Goal: Information Seeking & Learning: Learn about a topic

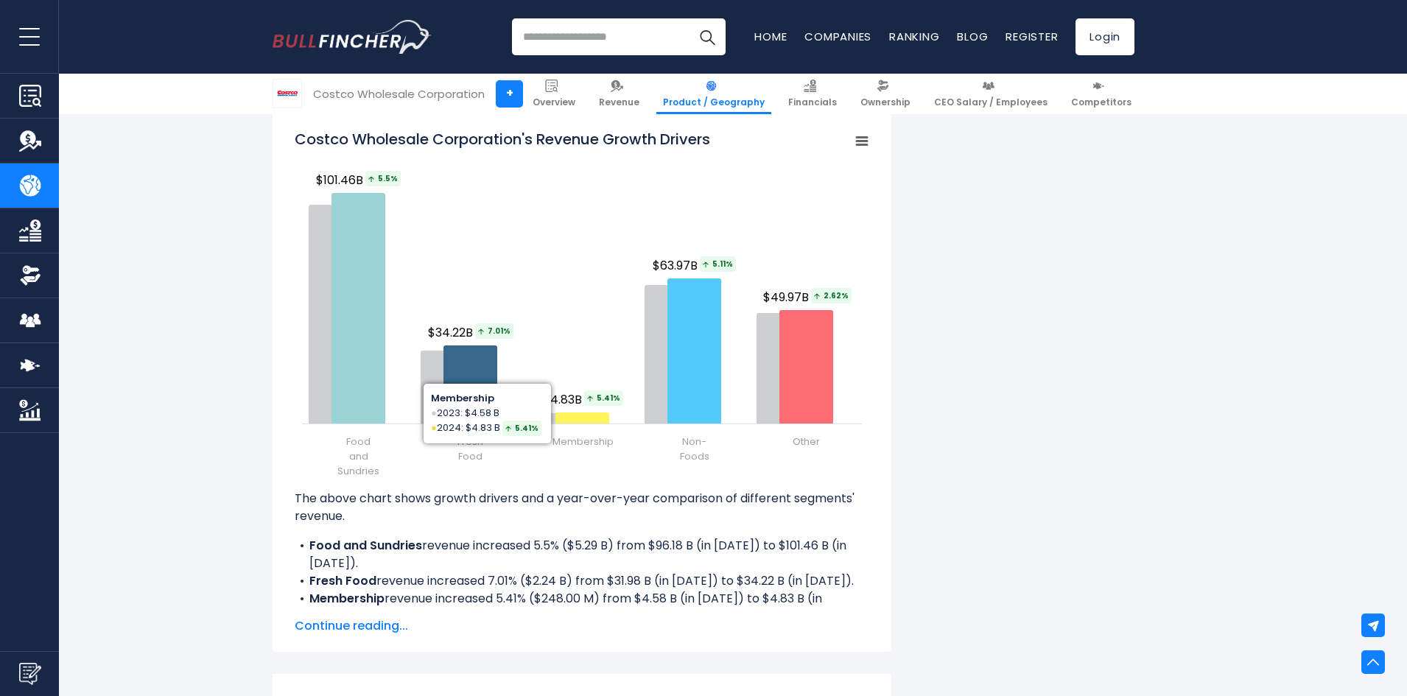
scroll to position [1694, 0]
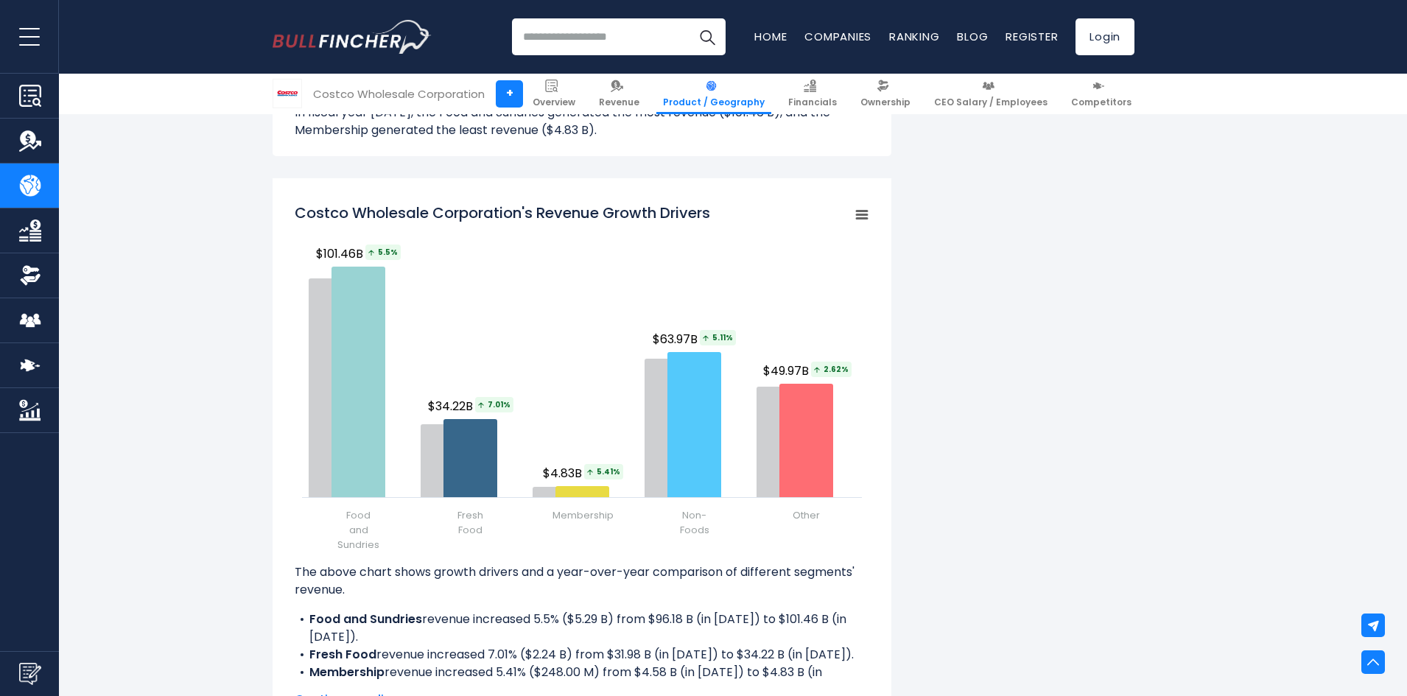
click at [137, 215] on div "Costco Wholesale Corporation's Revenue by Segment In fiscal year [DATE], Costco…" at bounding box center [703, 208] width 1407 height 3146
click at [1085, 318] on div "Costco Wholesale Corporation's Revenue by Segment In fiscal year [DATE], Costco…" at bounding box center [704, 171] width 862 height 3072
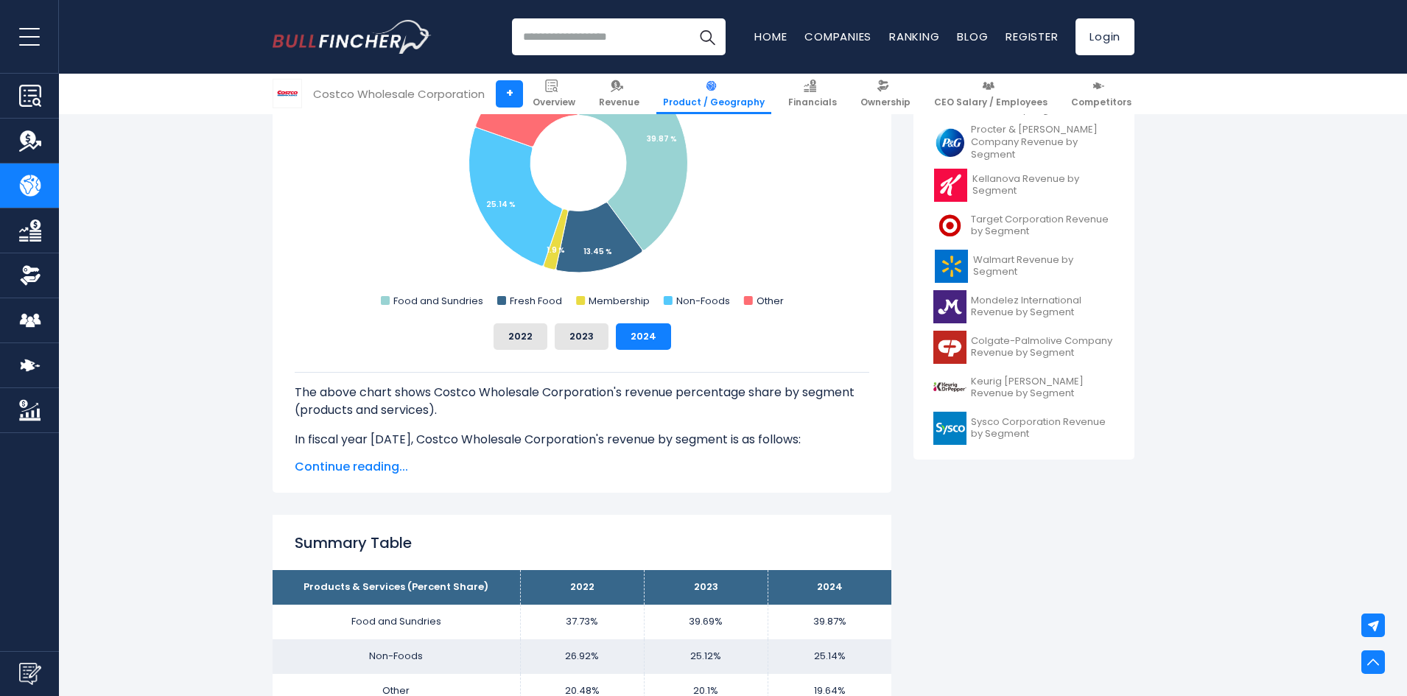
scroll to position [221, 0]
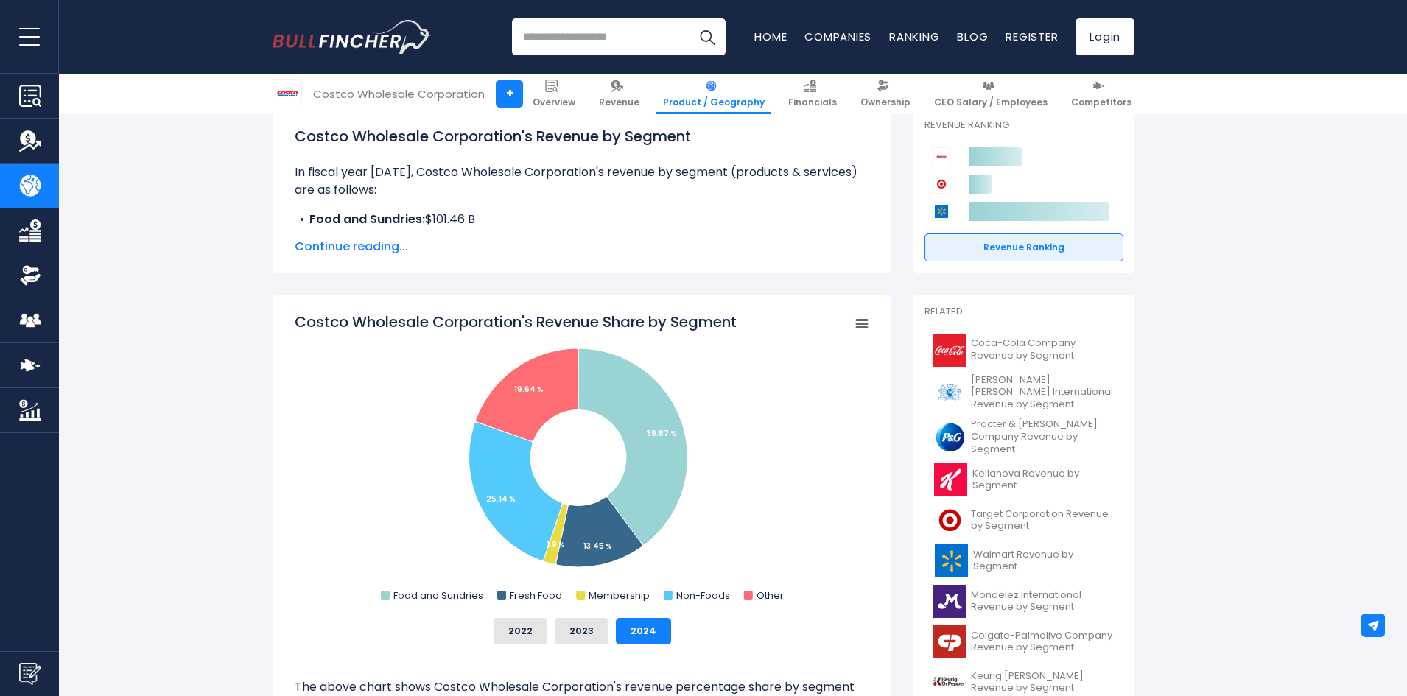
click at [701, 388] on rect "Costco Wholesale Corporation's Revenue Share by Segment" at bounding box center [582, 459] width 575 height 295
click at [578, 631] on button "2023" at bounding box center [582, 631] width 54 height 27
click at [532, 630] on button "2022" at bounding box center [521, 631] width 54 height 27
click at [626, 626] on button "2024" at bounding box center [643, 631] width 55 height 27
click at [575, 624] on button "2023" at bounding box center [582, 631] width 54 height 27
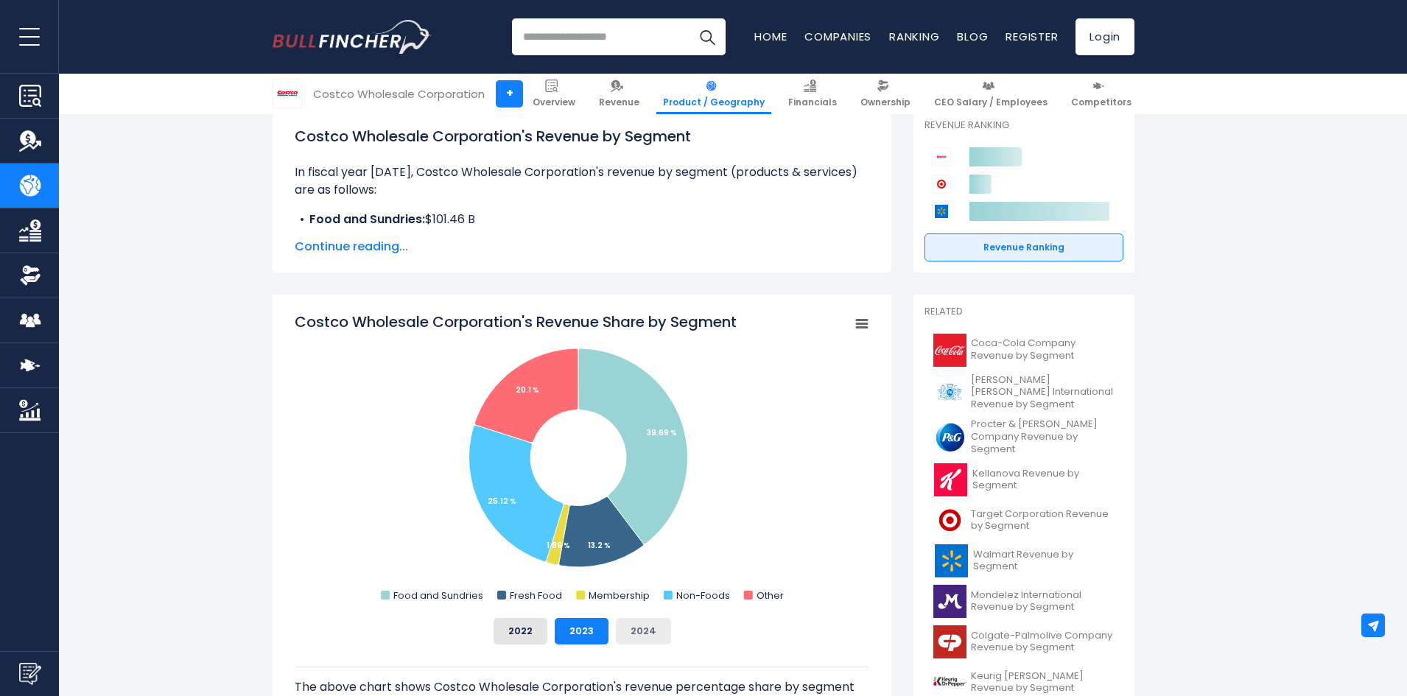
click at [642, 625] on button "2024" at bounding box center [643, 631] width 55 height 27
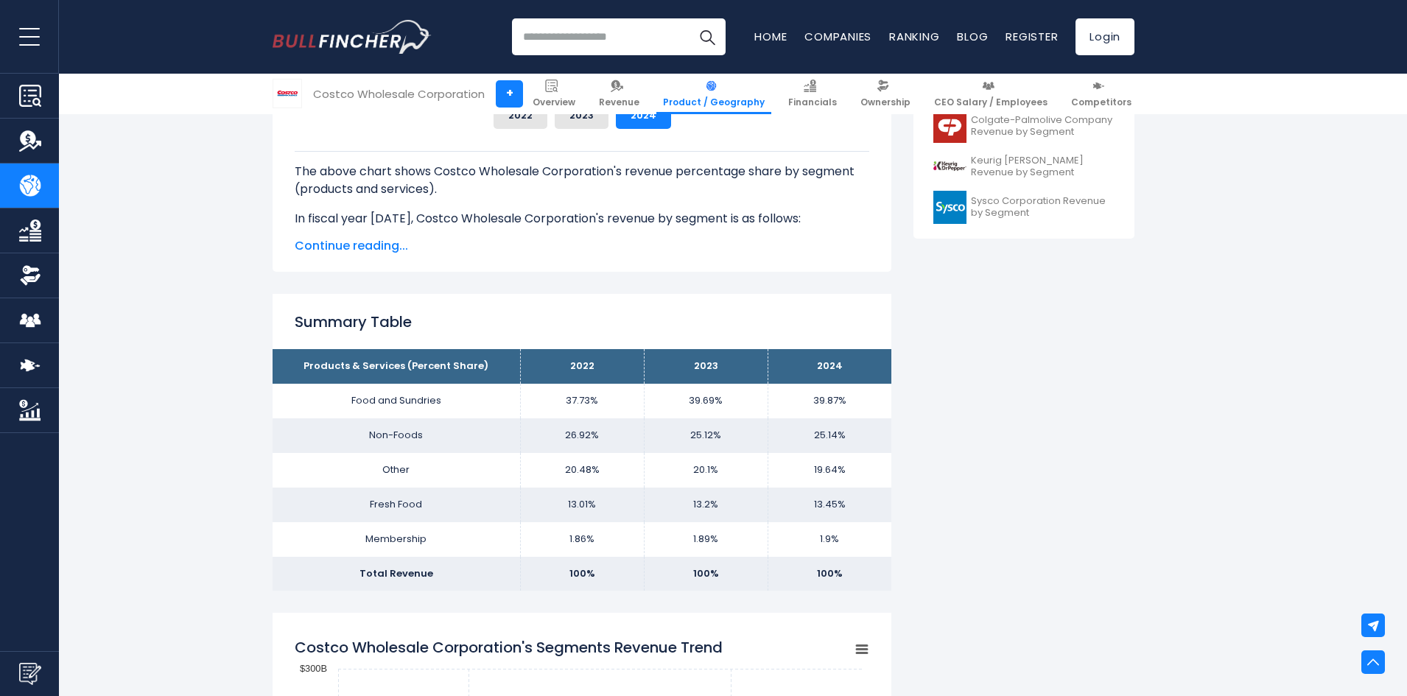
scroll to position [810, 0]
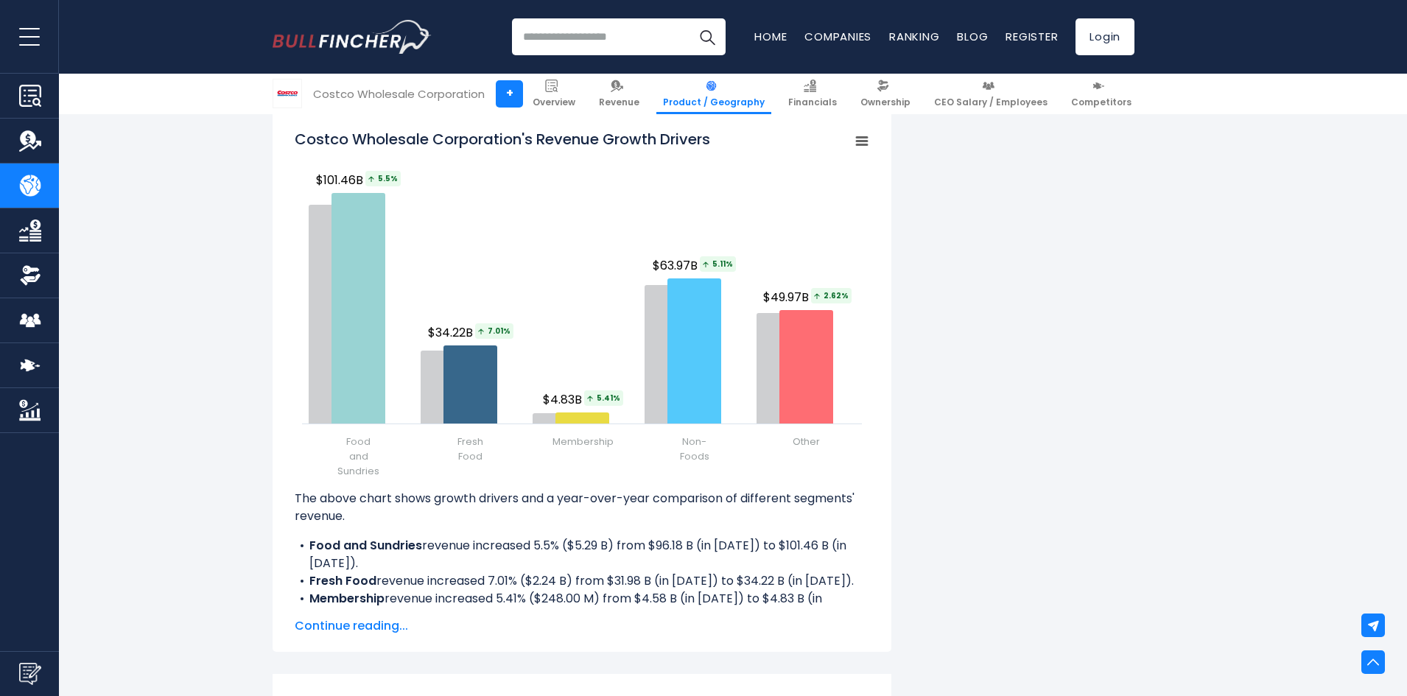
scroll to position [1694, 0]
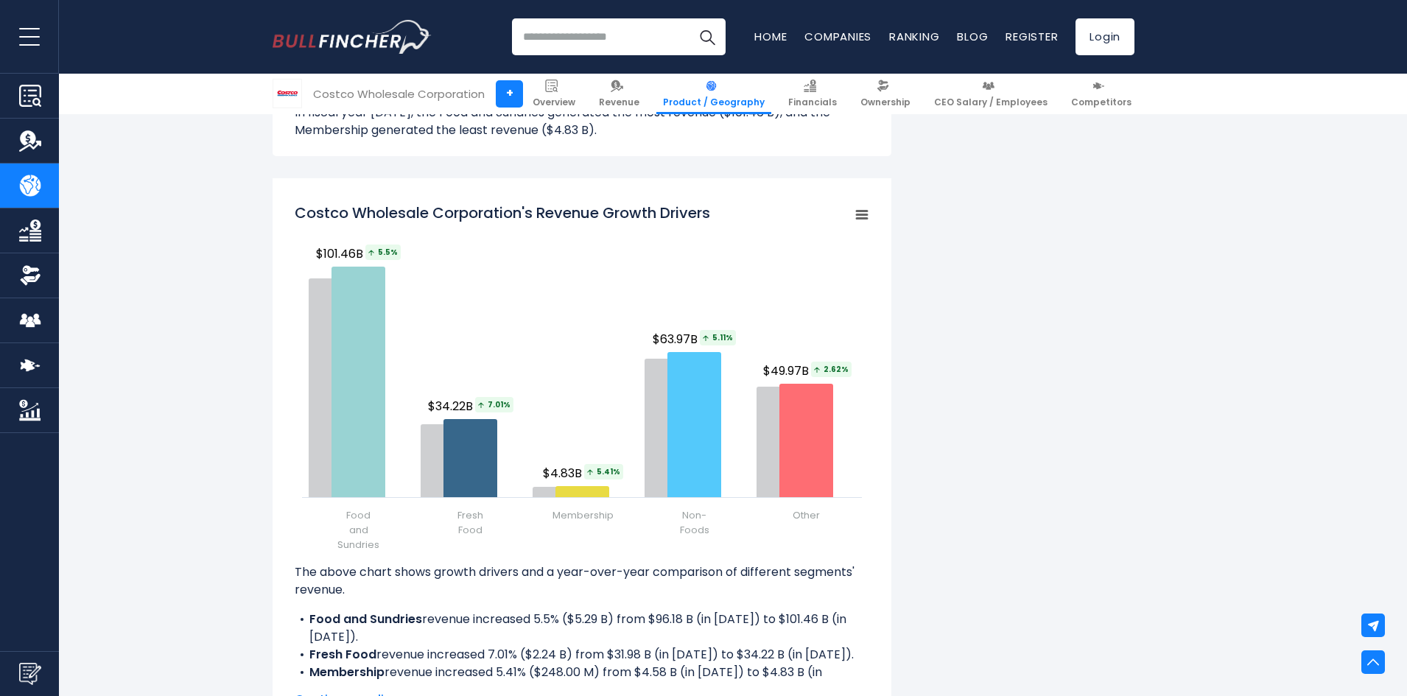
click at [1025, 322] on div "Costco Wholesale Corporation's Revenue by Segment In fiscal year [DATE], Costco…" at bounding box center [704, 171] width 862 height 3072
